Goal: Book appointment/travel/reservation

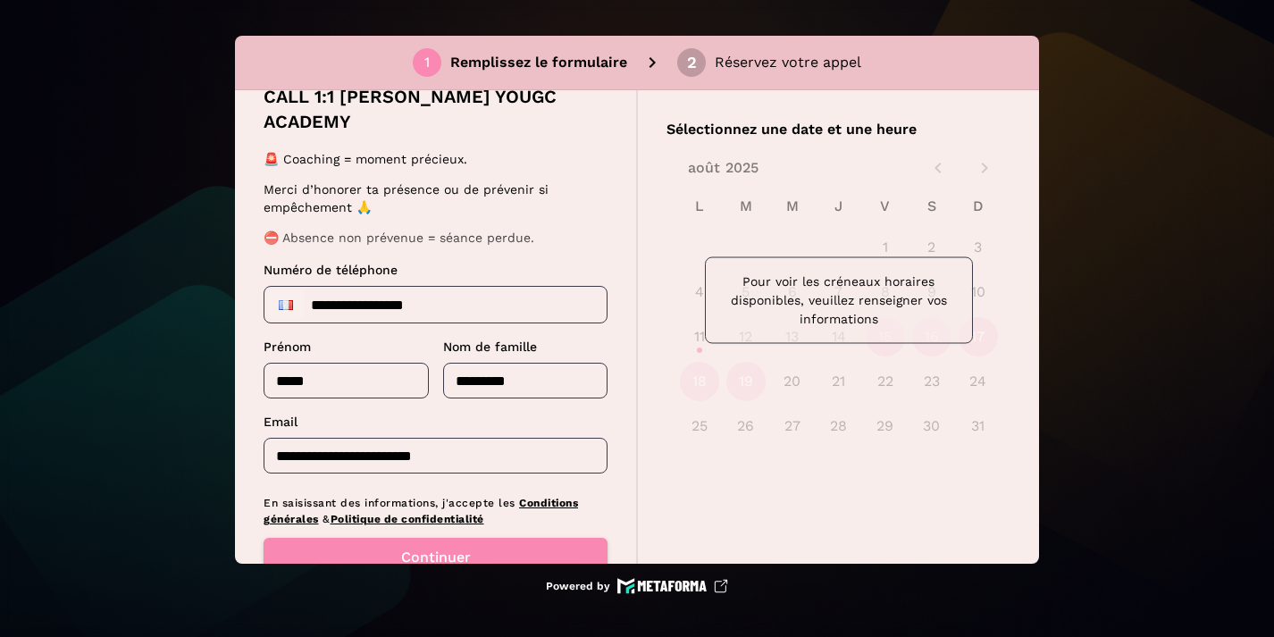
scroll to position [66, 0]
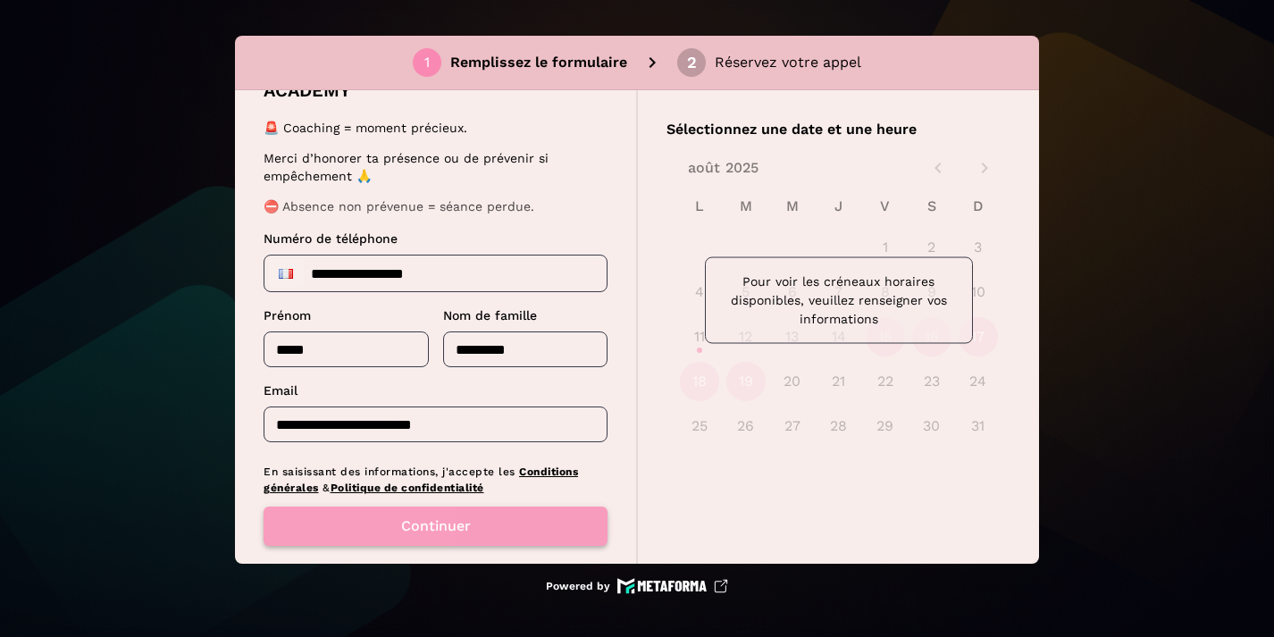
click at [424, 506] on button "Continuer" at bounding box center [435, 525] width 344 height 39
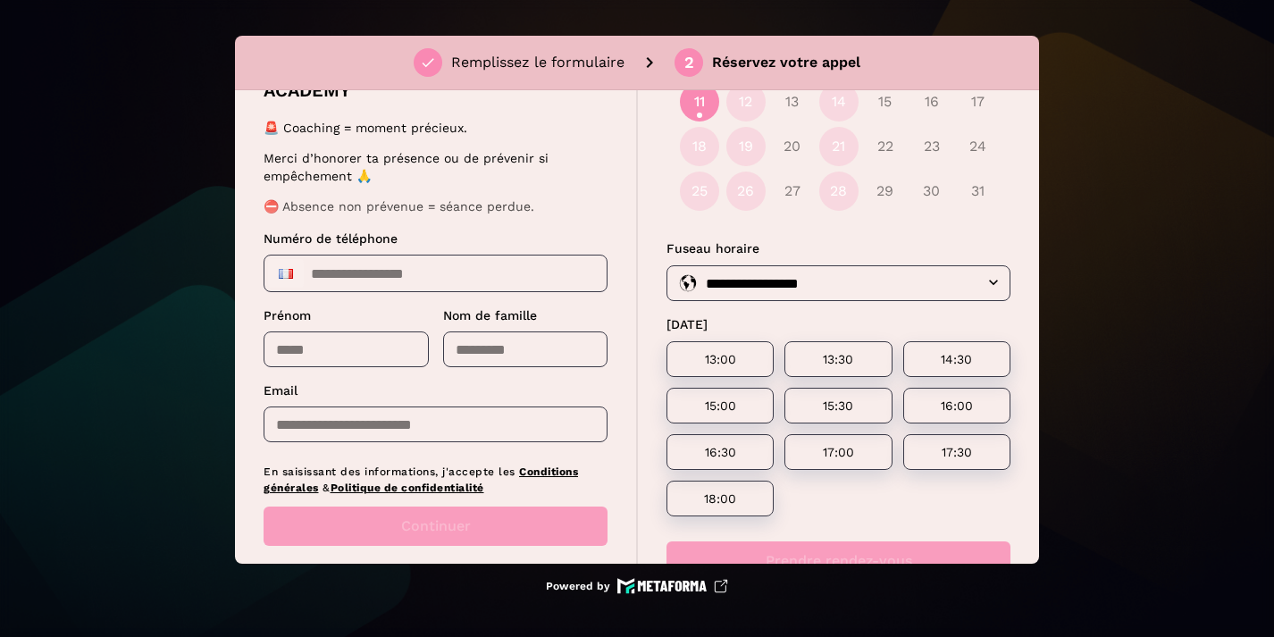
scroll to position [198, 0]
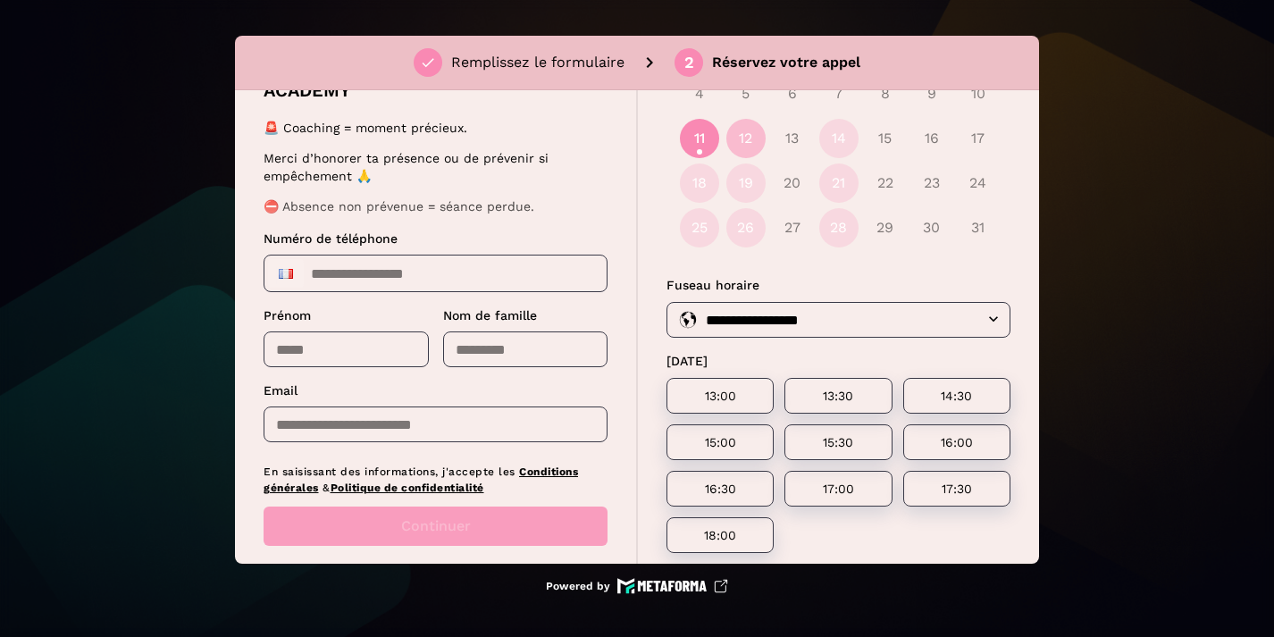
click at [740, 141] on button "12" at bounding box center [745, 138] width 39 height 39
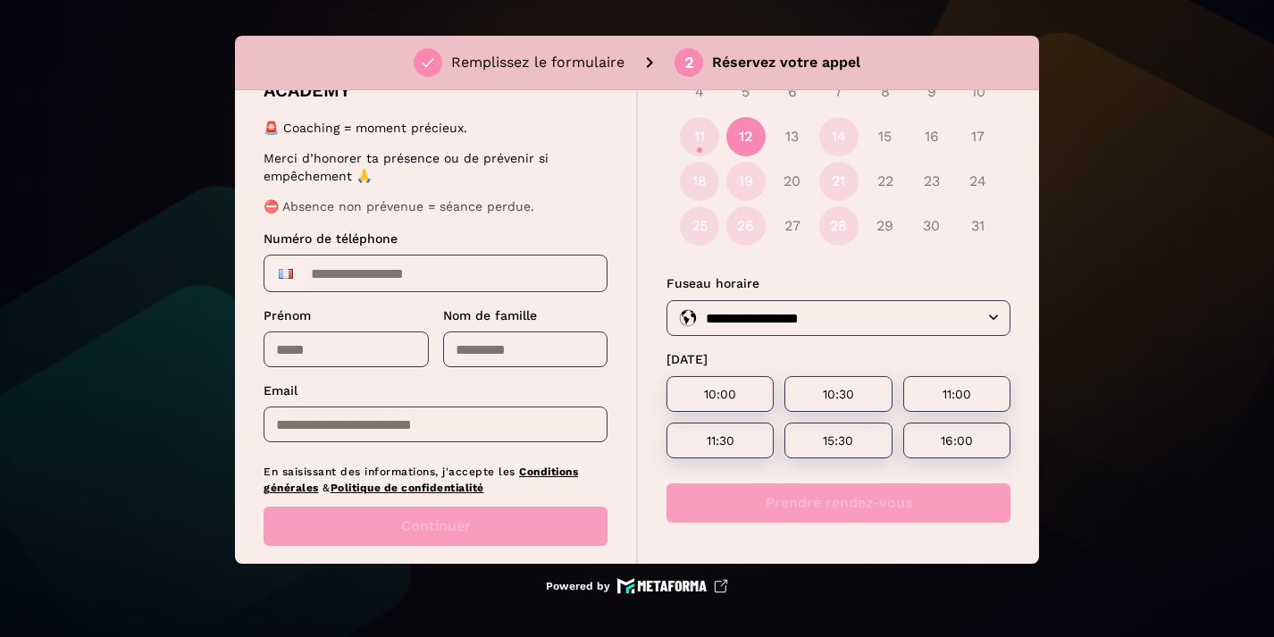
scroll to position [199, 0]
click at [742, 177] on button "19" at bounding box center [745, 182] width 39 height 39
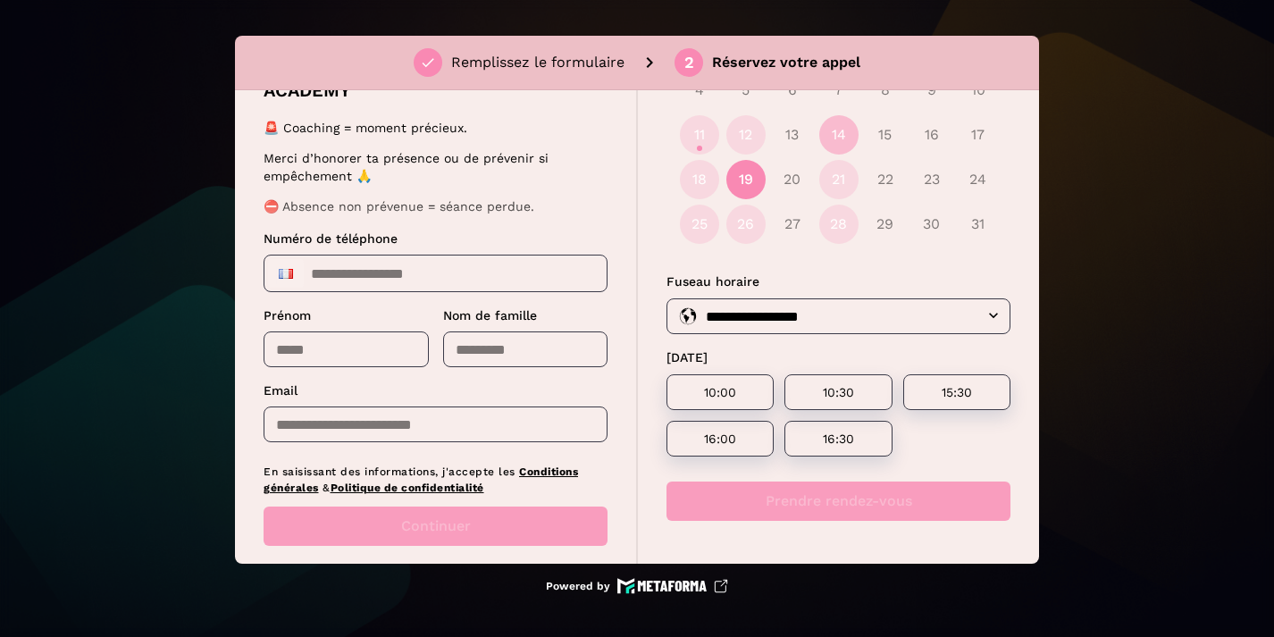
click at [832, 135] on button "14" at bounding box center [838, 134] width 39 height 39
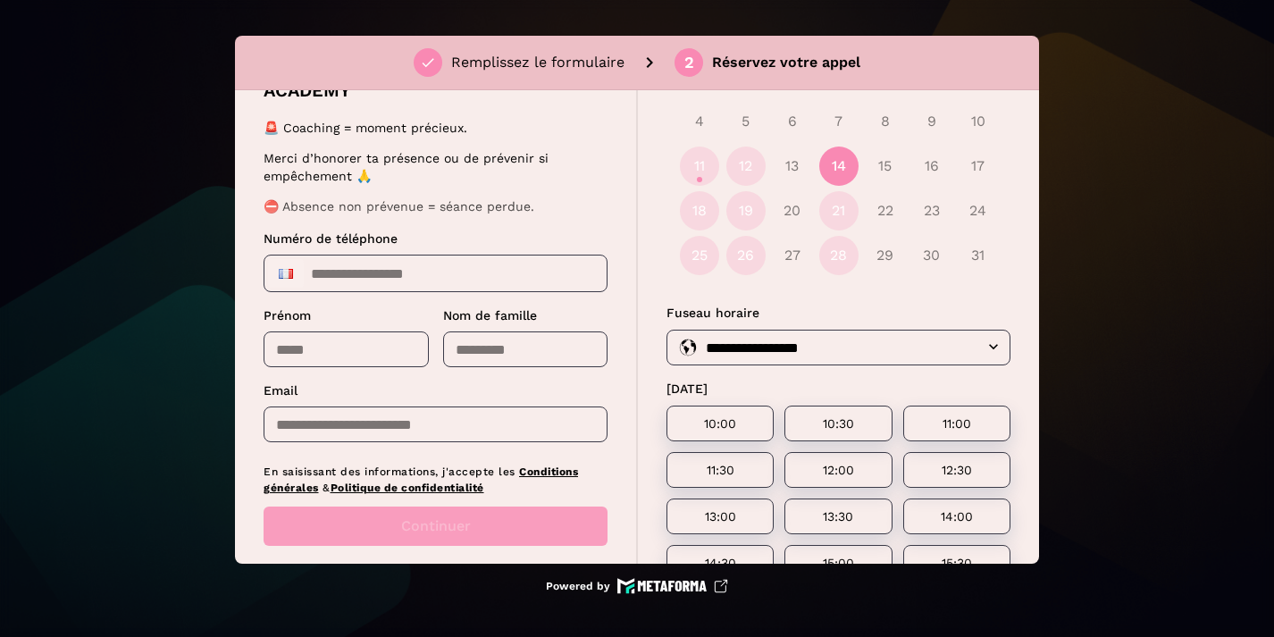
scroll to position [162, 0]
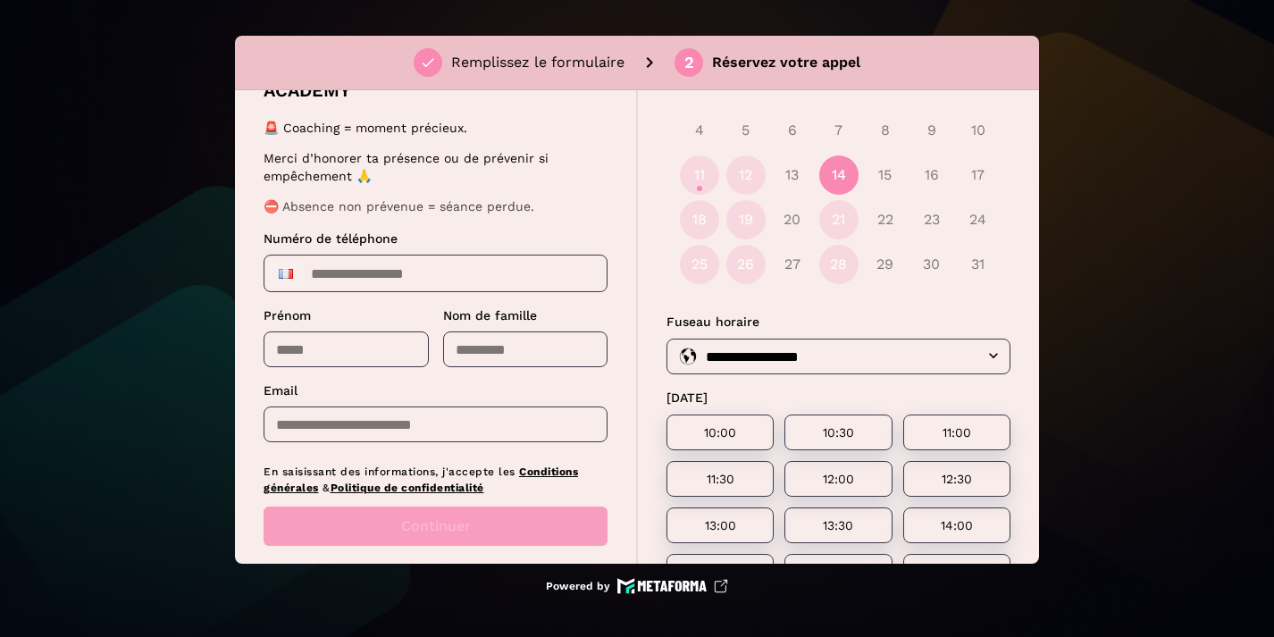
click at [1109, 107] on div "**********" at bounding box center [637, 318] width 1274 height 637
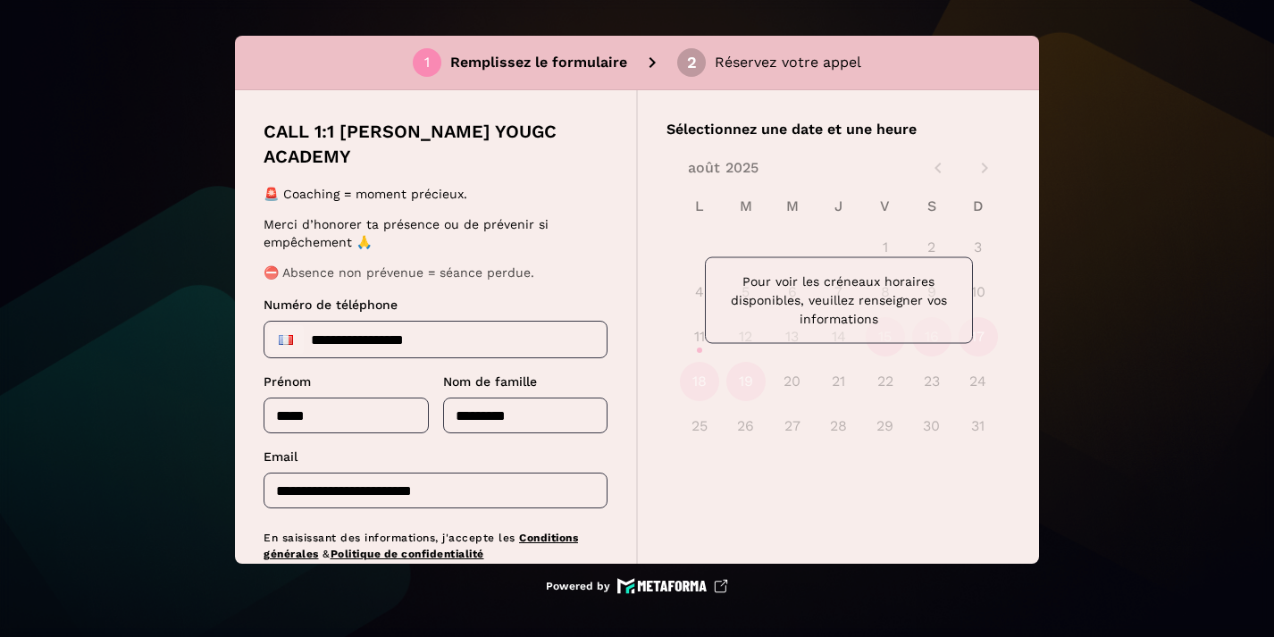
scroll to position [66, 0]
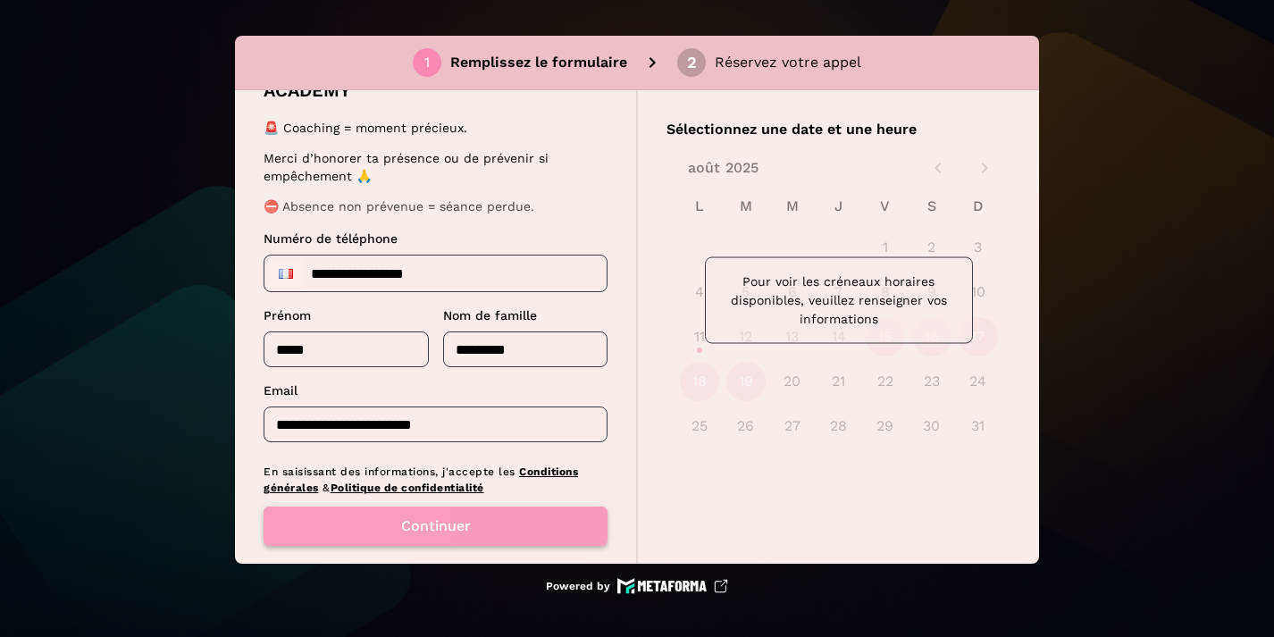
click at [441, 506] on button "Continuer" at bounding box center [435, 525] width 344 height 39
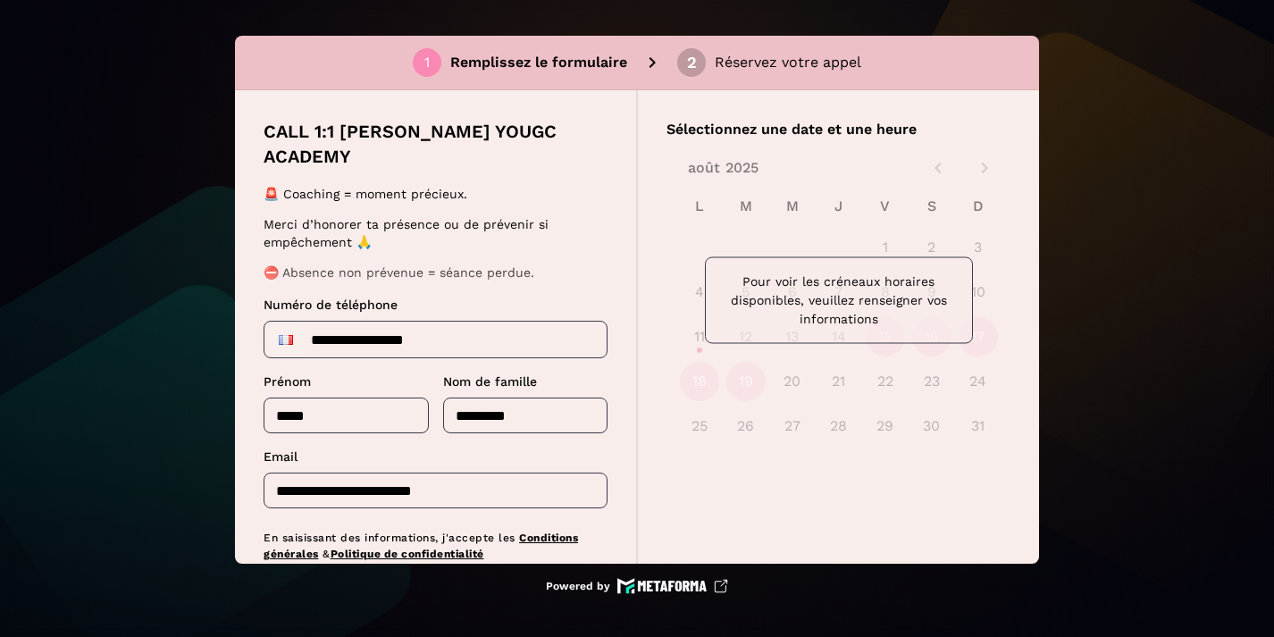
scroll to position [66, 0]
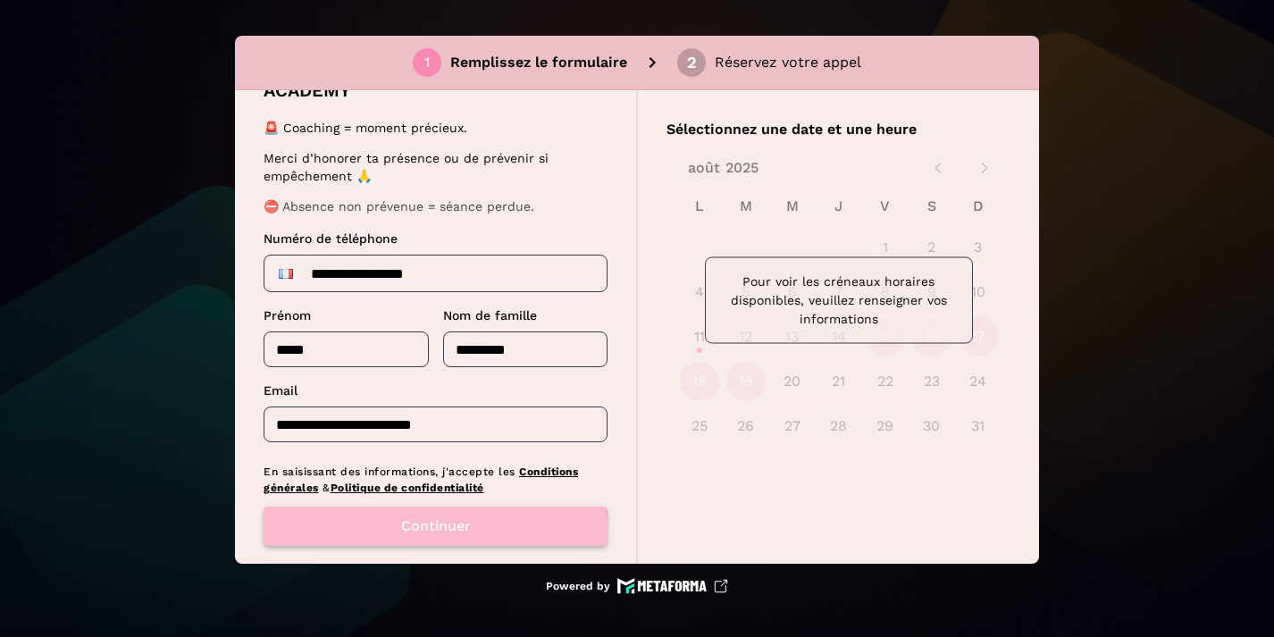
click at [434, 513] on button "Continuer" at bounding box center [435, 525] width 344 height 39
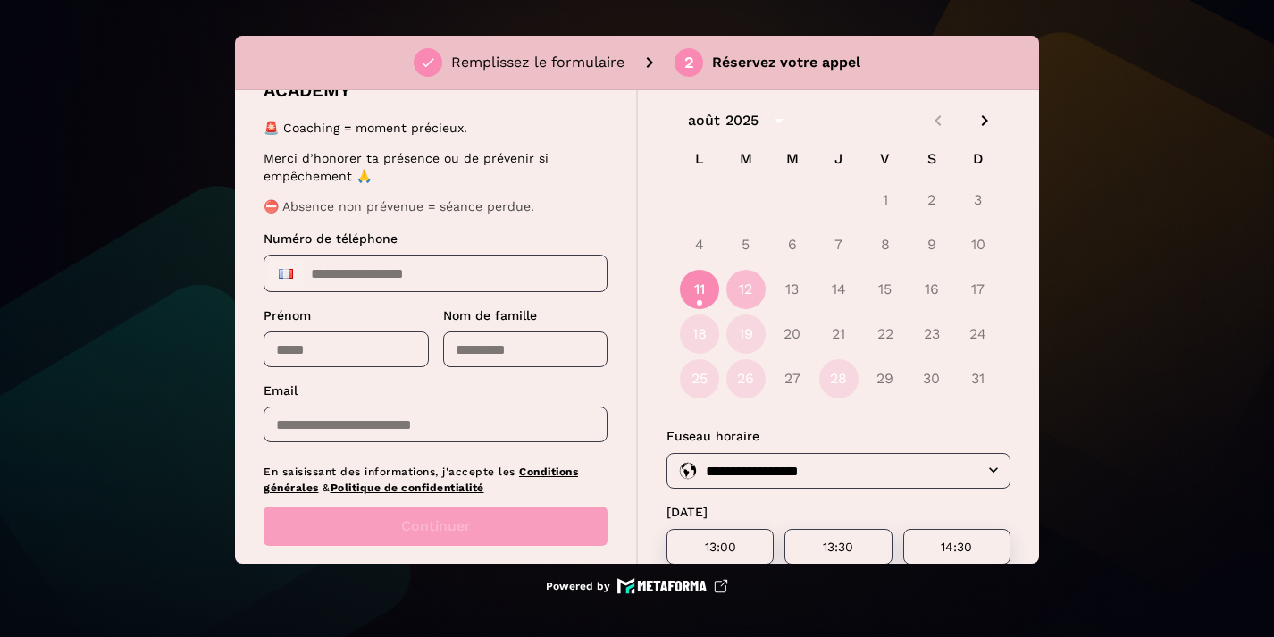
click at [738, 288] on button "12" at bounding box center [745, 289] width 39 height 39
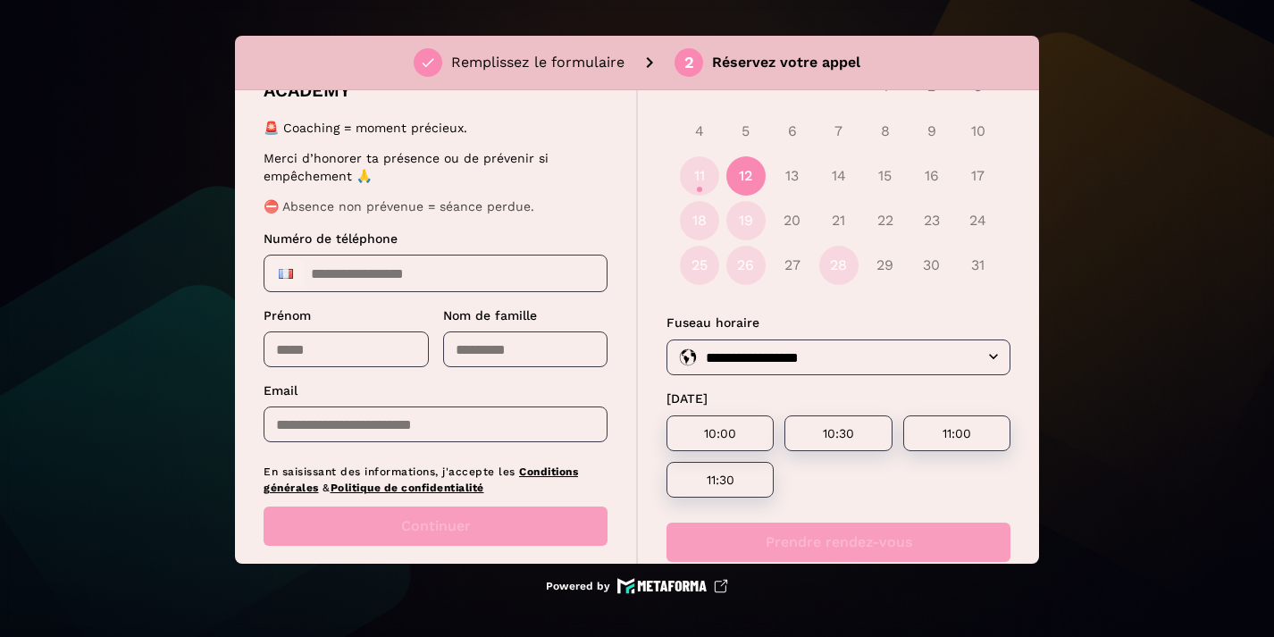
scroll to position [202, 0]
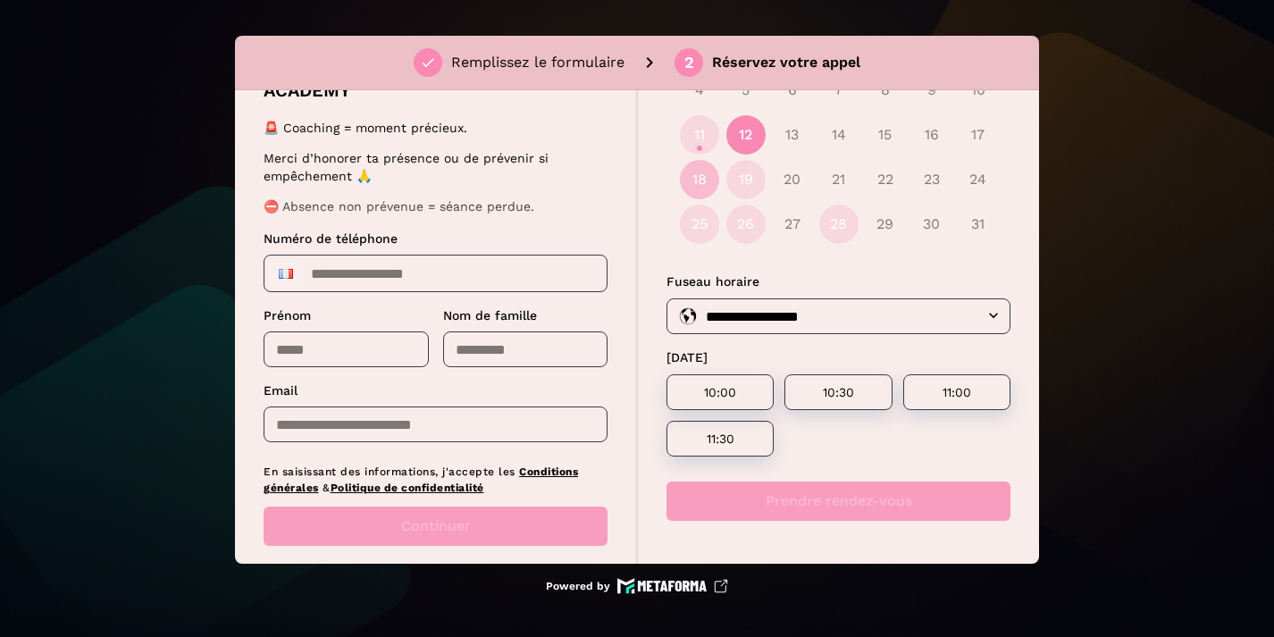
click at [706, 180] on button "18" at bounding box center [699, 179] width 39 height 39
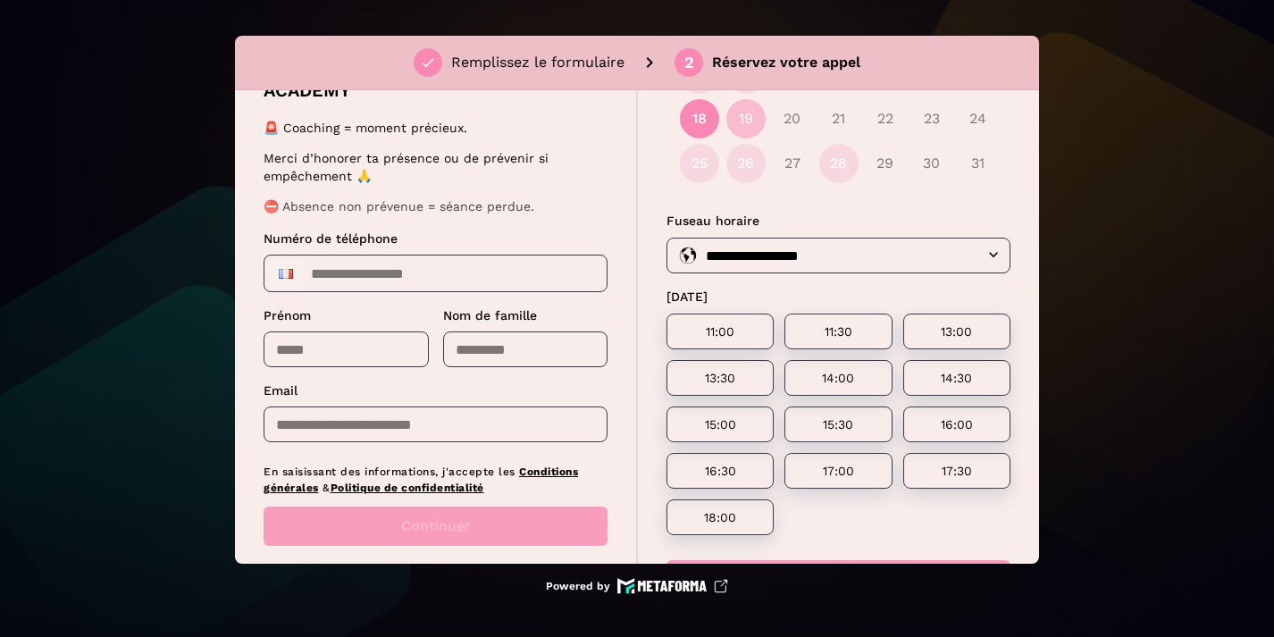
click at [743, 125] on button "19" at bounding box center [745, 118] width 39 height 39
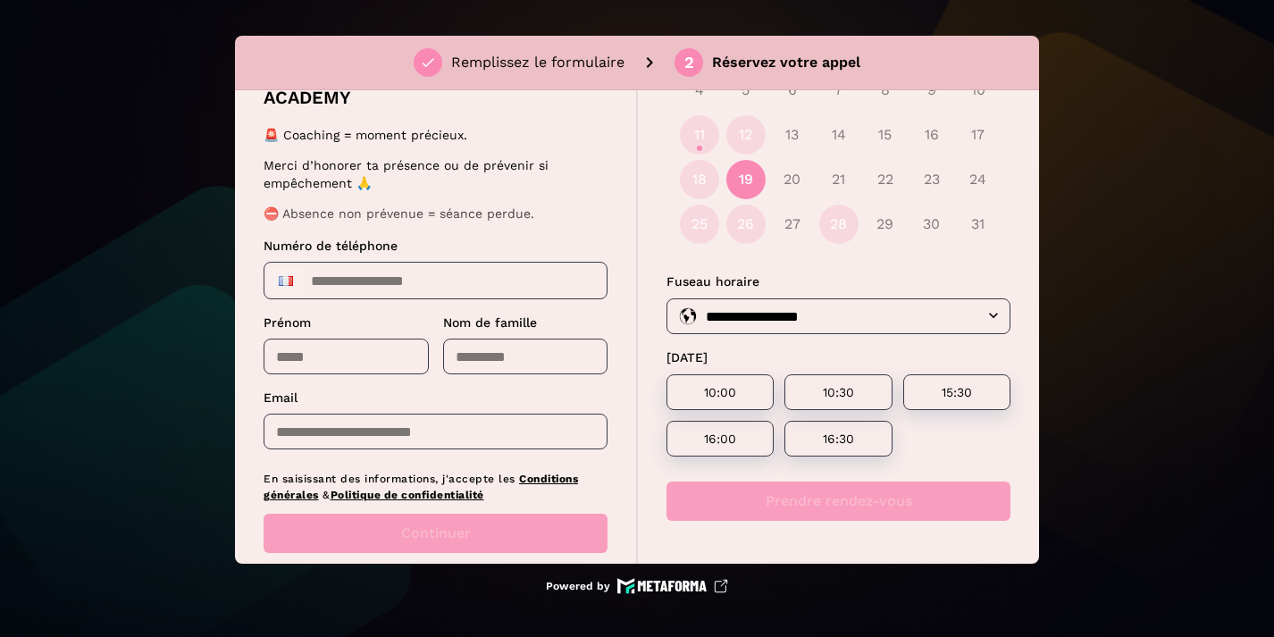
scroll to position [66, 0]
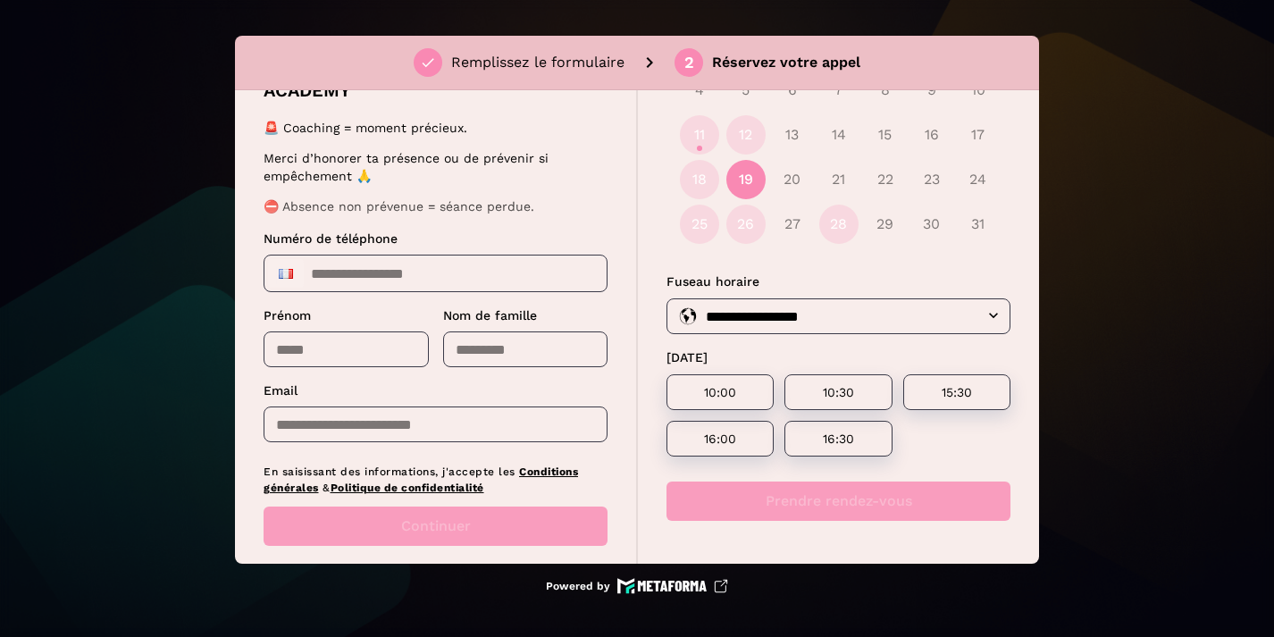
click at [1136, 236] on div "**********" at bounding box center [637, 318] width 1274 height 637
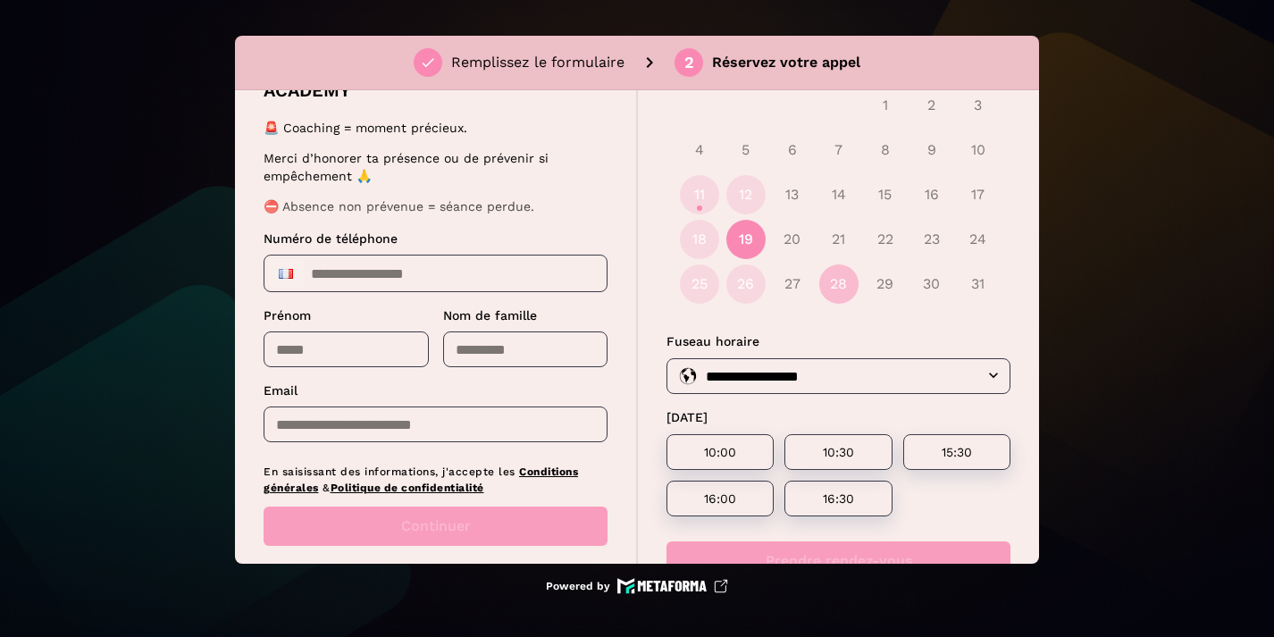
scroll to position [143, 0]
click at [840, 278] on button "28" at bounding box center [838, 282] width 39 height 39
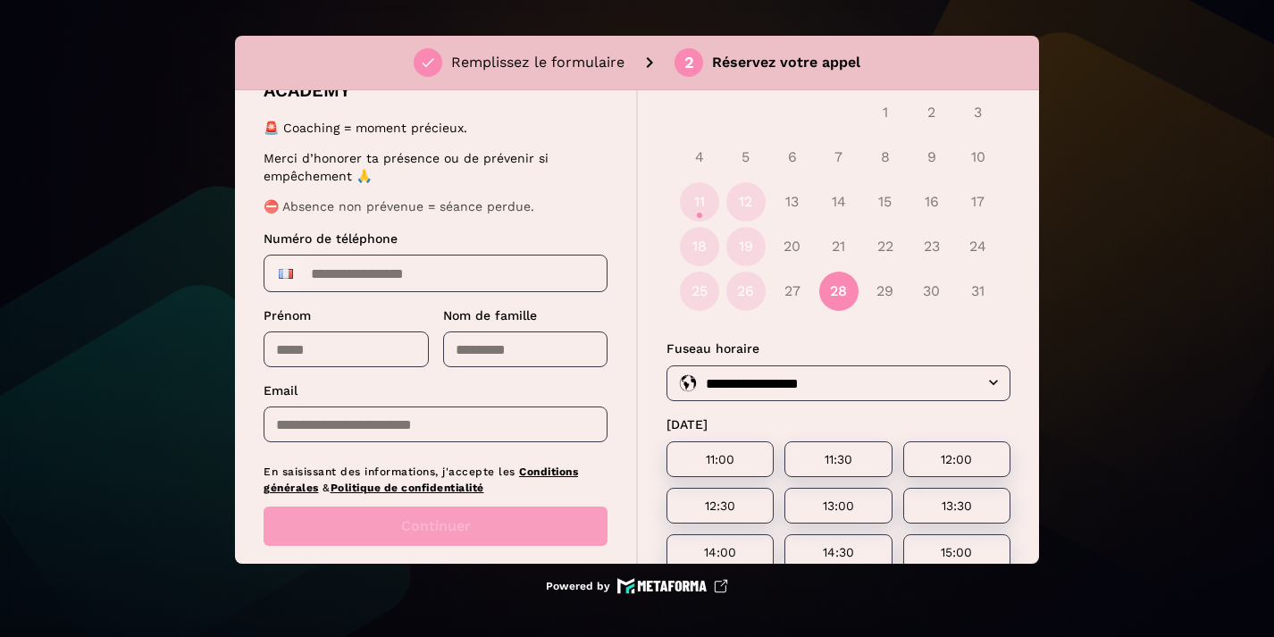
scroll to position [124, 0]
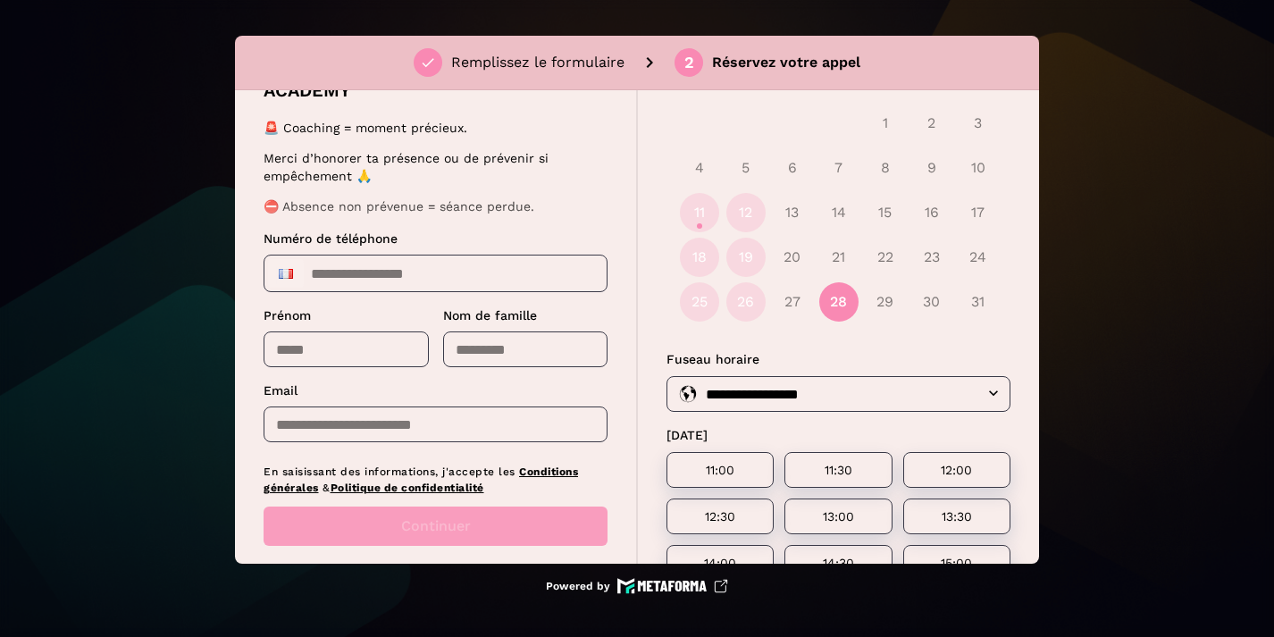
click at [151, 72] on div "**********" at bounding box center [637, 318] width 1274 height 637
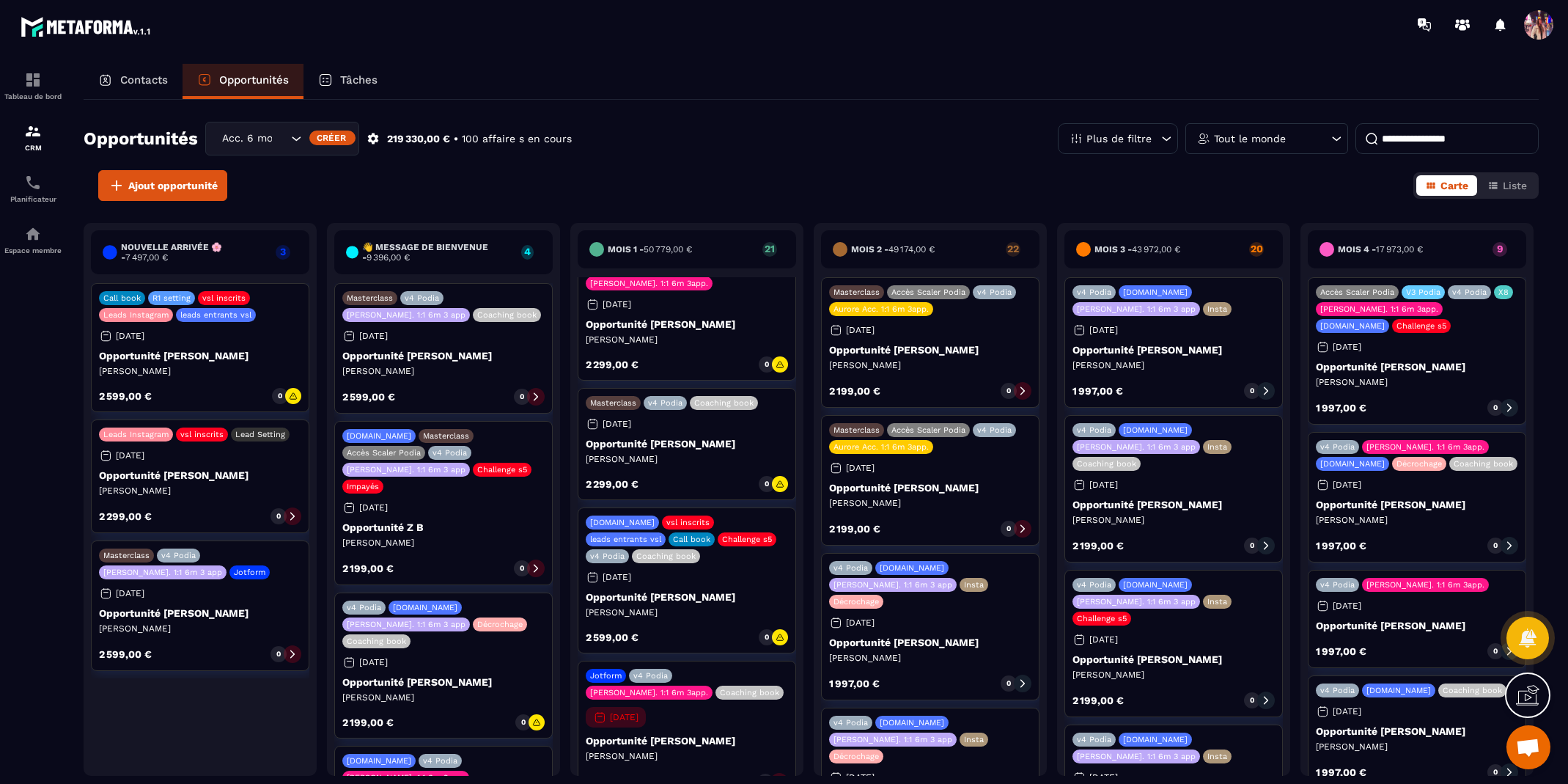
scroll to position [46, 0]
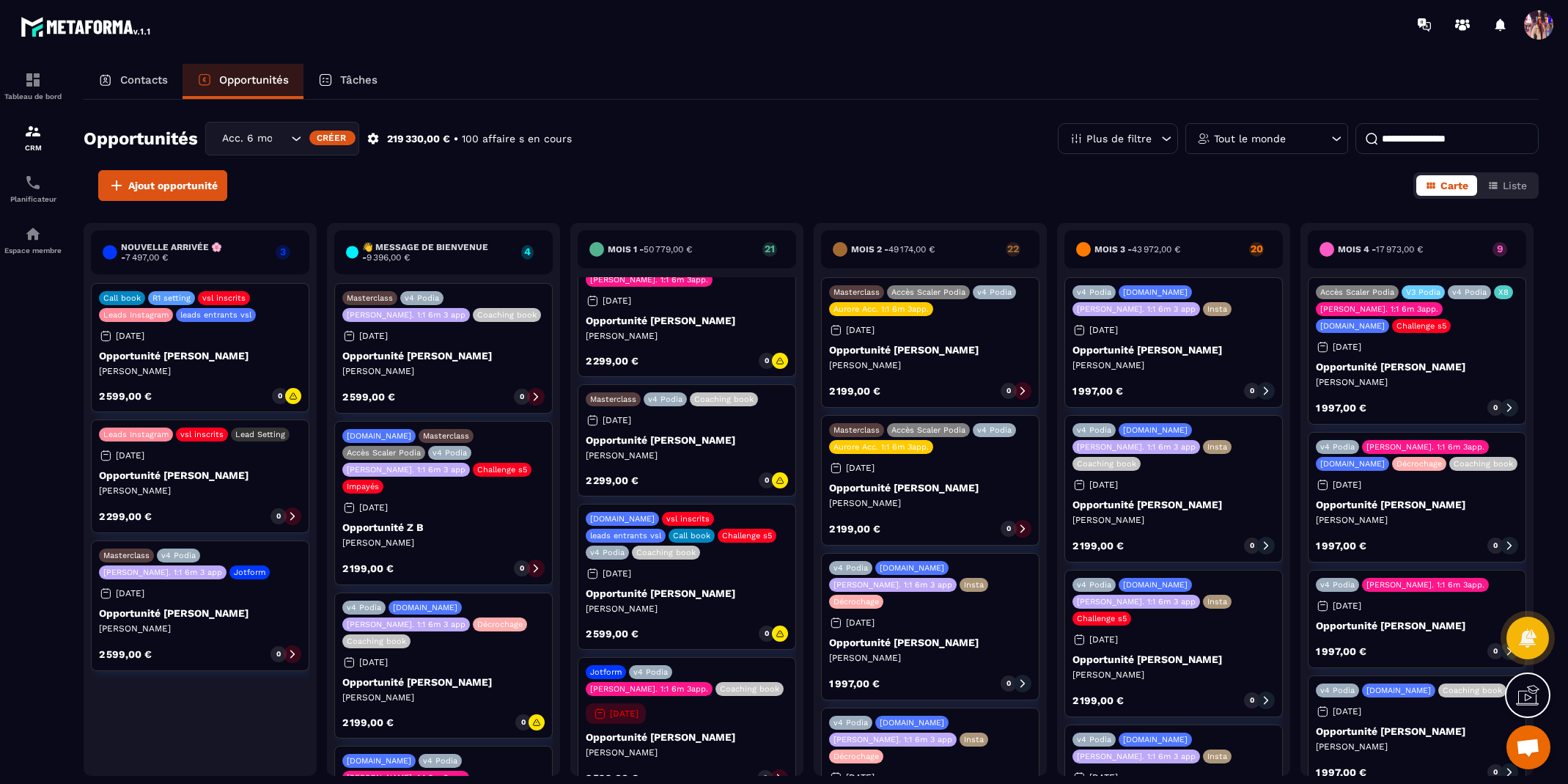
click at [703, 442] on p "Opportunité [PERSON_NAME]" at bounding box center [687, 440] width 202 height 11
